Goal: Task Accomplishment & Management: Manage account settings

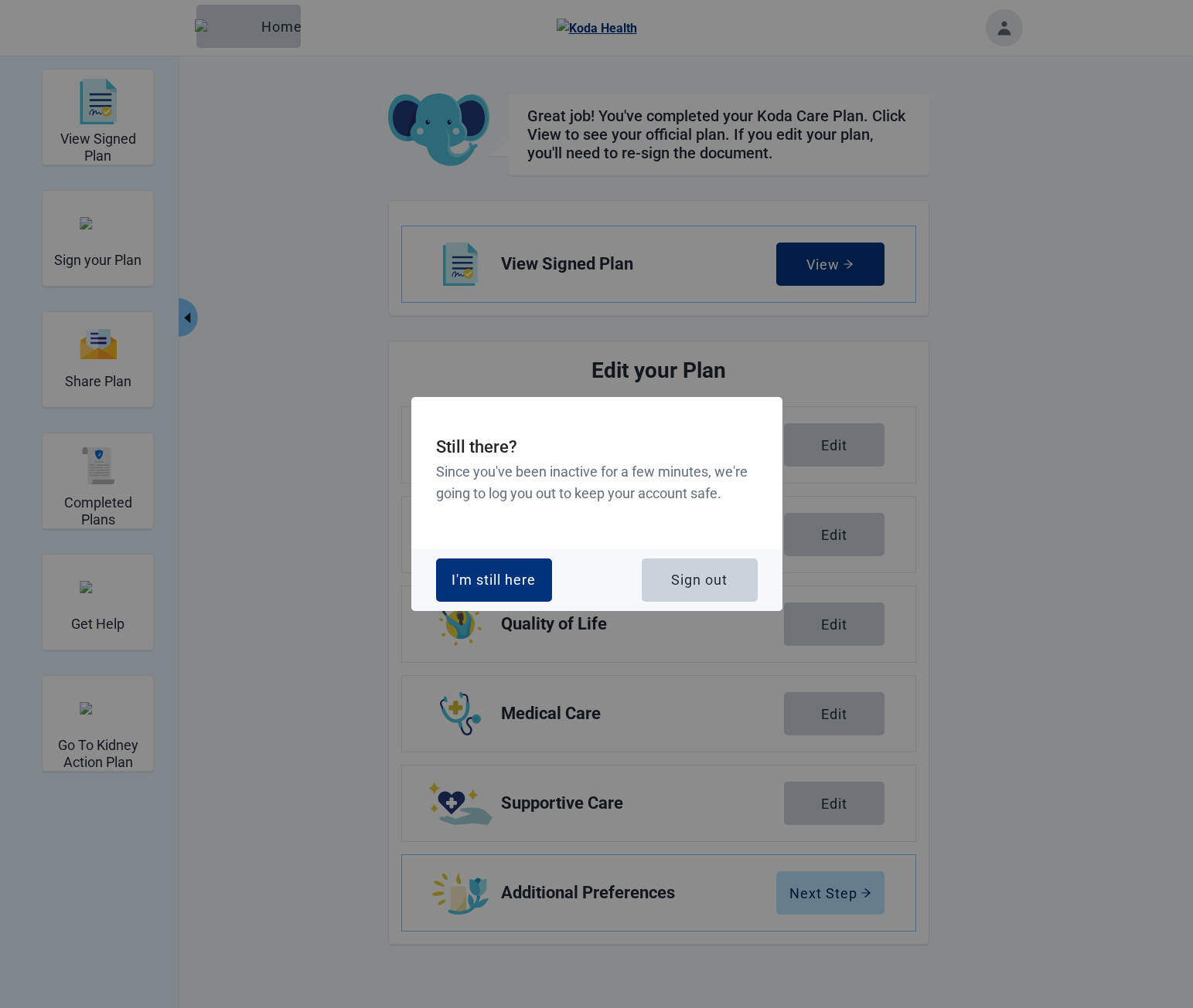
click at [737, 581] on button "Sign out" at bounding box center [699, 580] width 116 height 44
